Goal: Navigation & Orientation: Find specific page/section

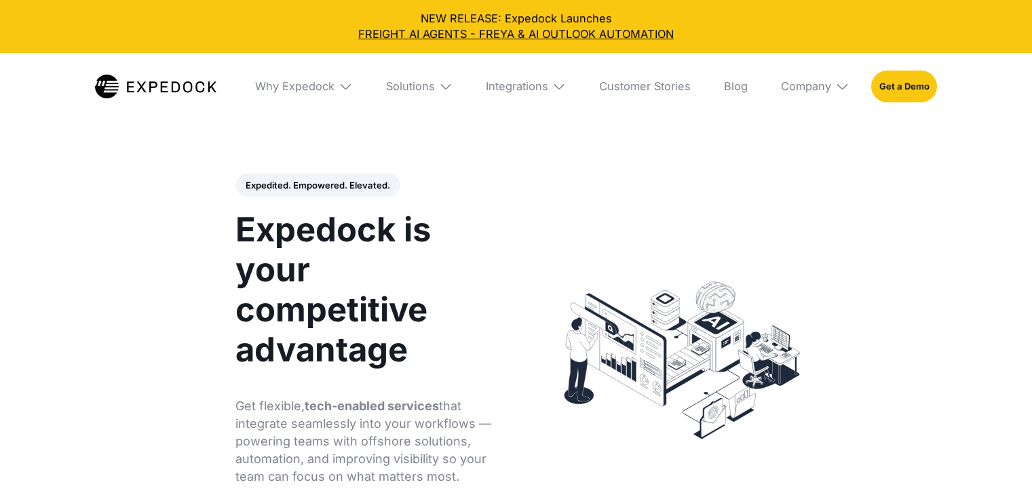
select select
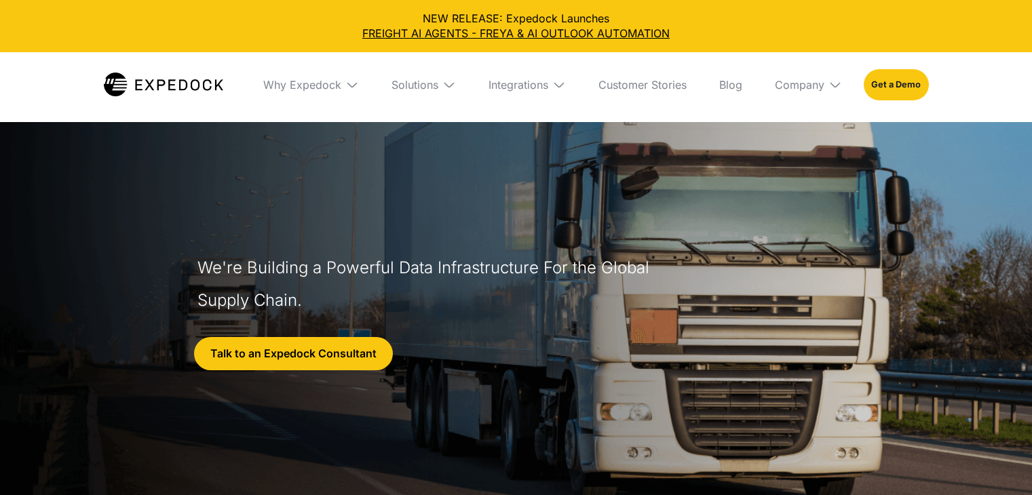
select select
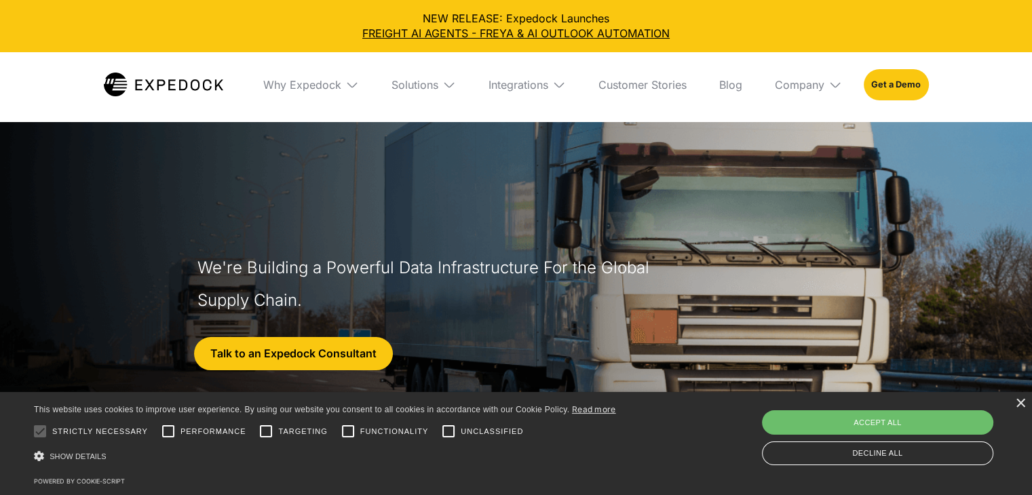
click at [831, 87] on img at bounding box center [836, 85] width 14 height 14
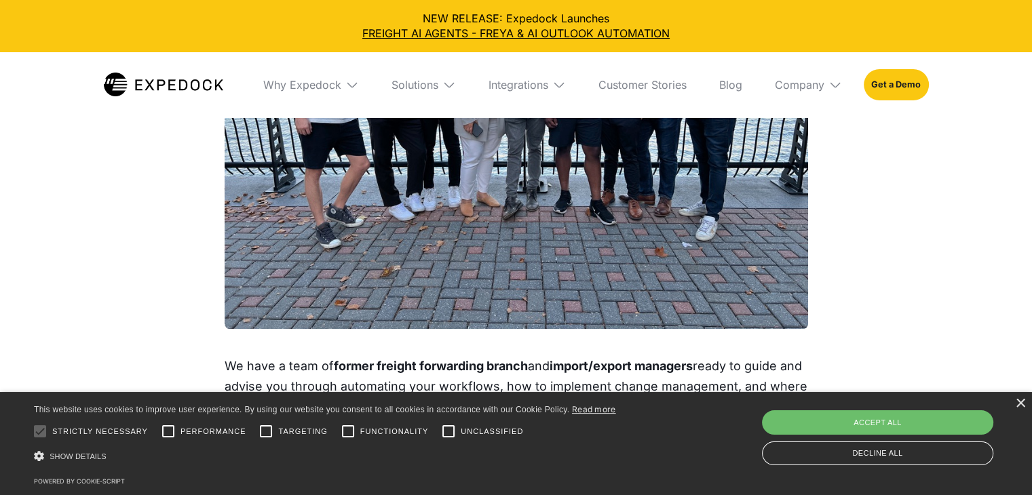
scroll to position [1288, 0]
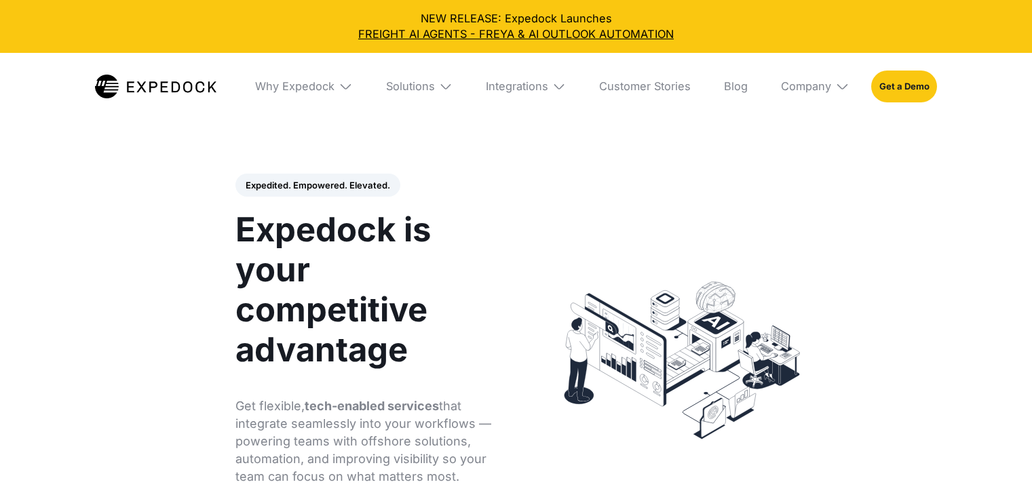
select select
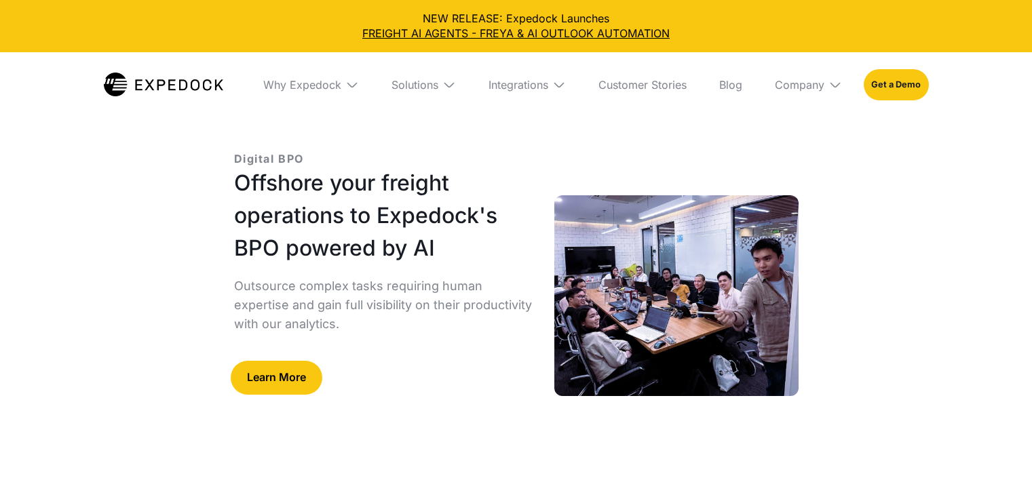
select select
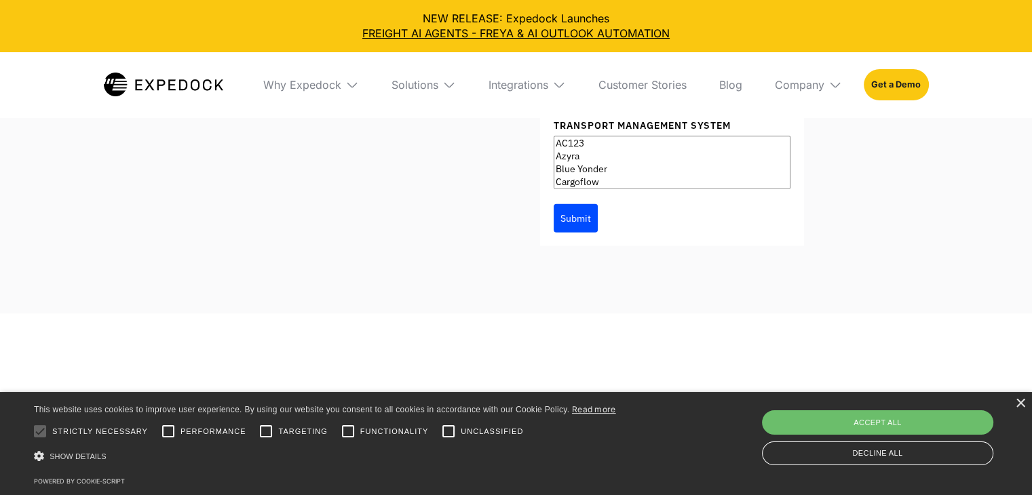
scroll to position [8129, 0]
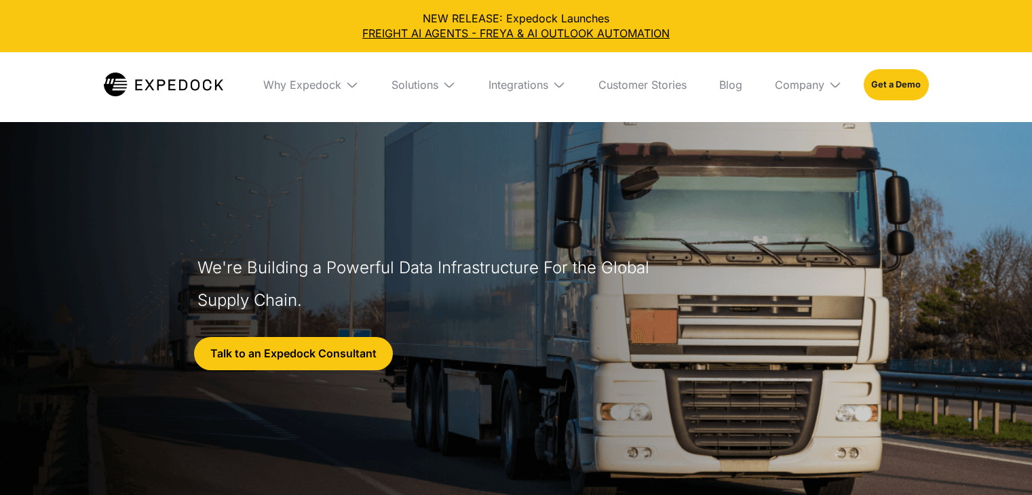
select select
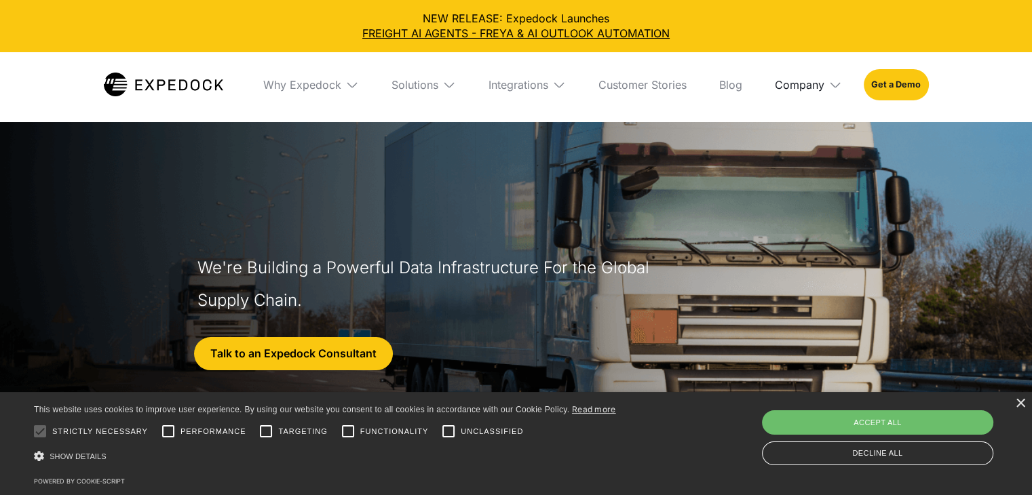
click at [800, 84] on div "Company" at bounding box center [800, 85] width 50 height 14
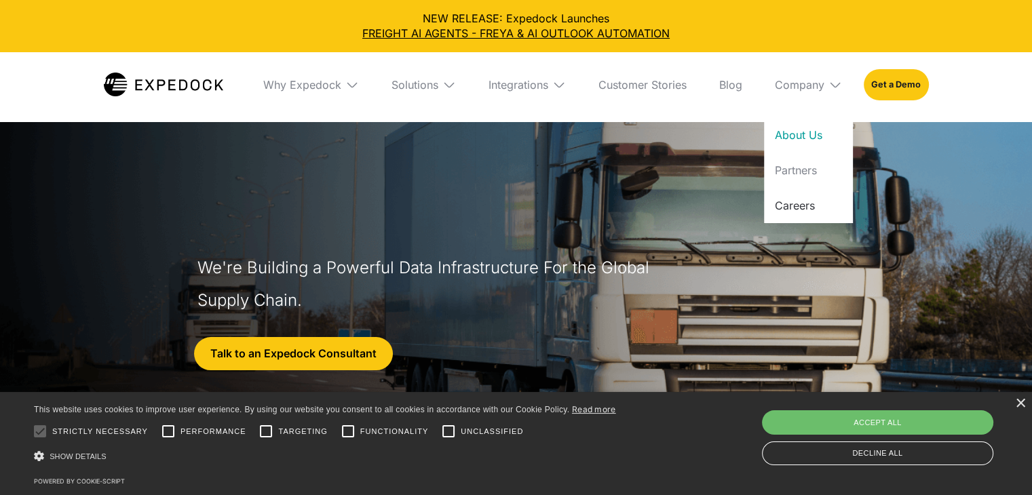
click at [814, 205] on link "Careers" at bounding box center [808, 205] width 89 height 35
